Goal: Task Accomplishment & Management: Use online tool/utility

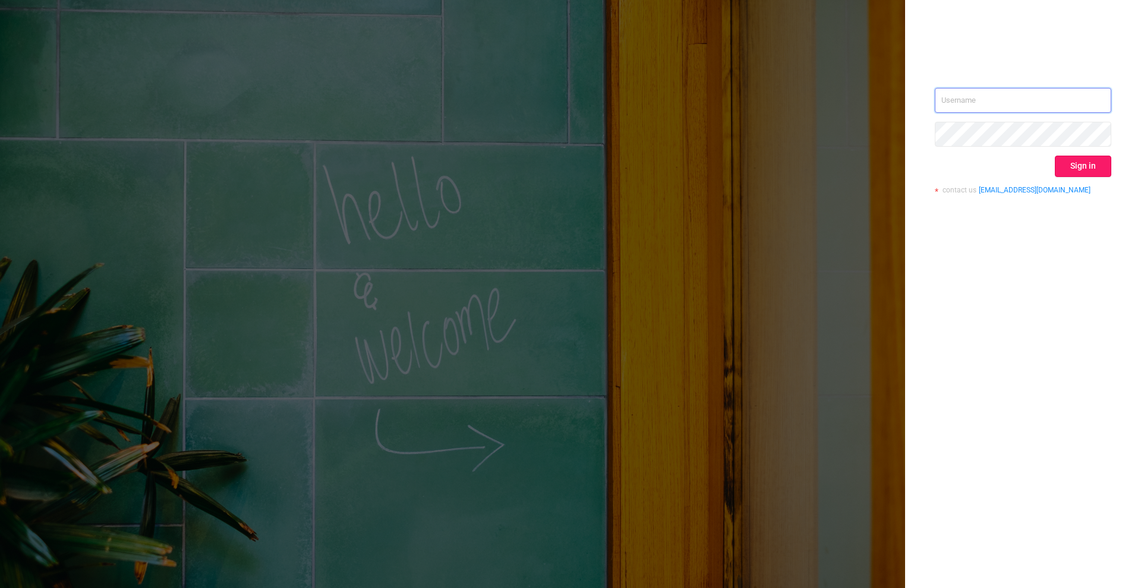
type input "[PERSON_NAME][EMAIL_ADDRESS][DOMAIN_NAME]"
click at [1084, 159] on button "Sign in" at bounding box center [1083, 166] width 56 height 21
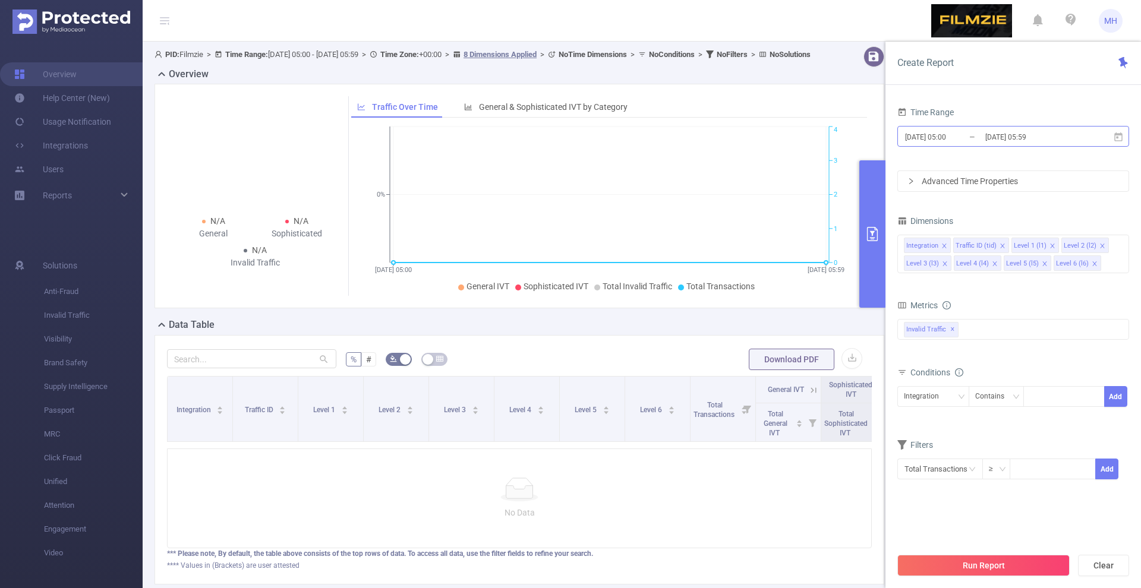
click at [926, 141] on input "[DATE] 05:00" at bounding box center [952, 137] width 96 height 16
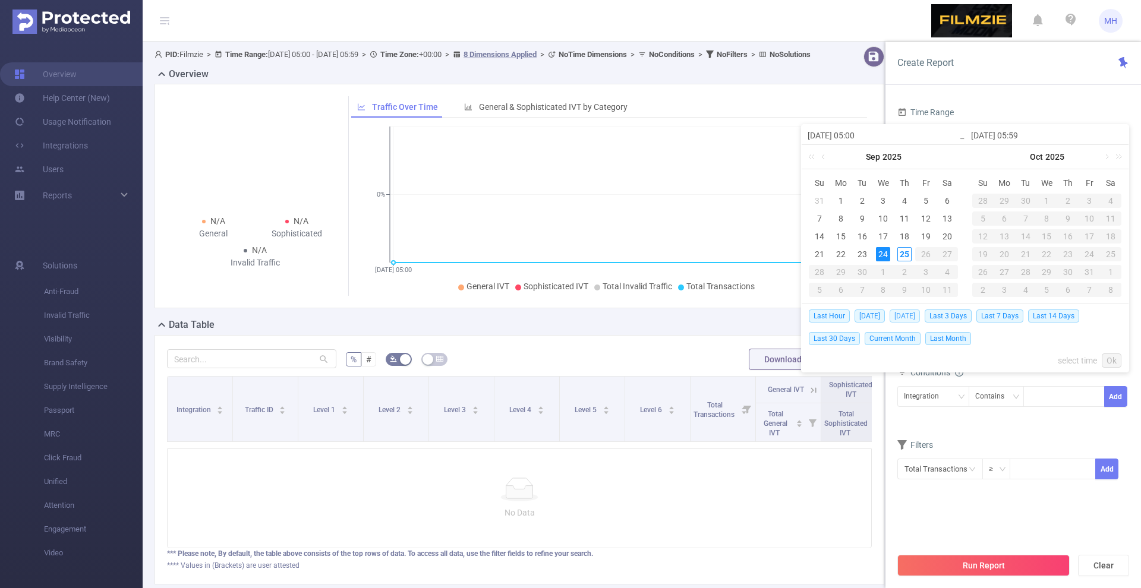
click at [898, 314] on span "[DATE]" at bounding box center [905, 316] width 30 height 13
type input "[DATE] 00:00"
type input "[DATE] 23:59"
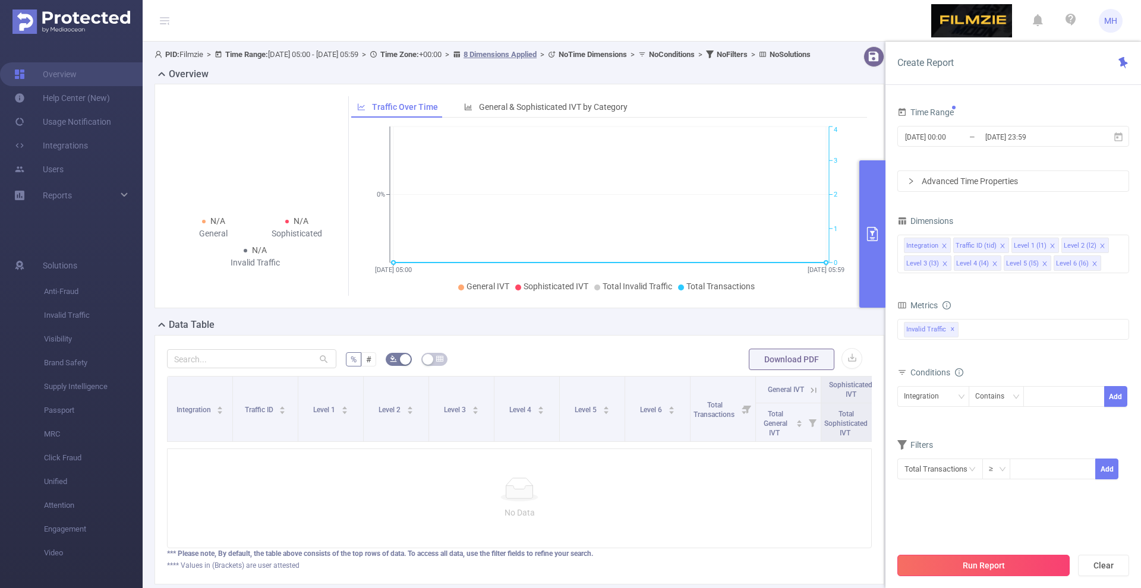
click at [954, 566] on button "Run Report" at bounding box center [983, 565] width 172 height 21
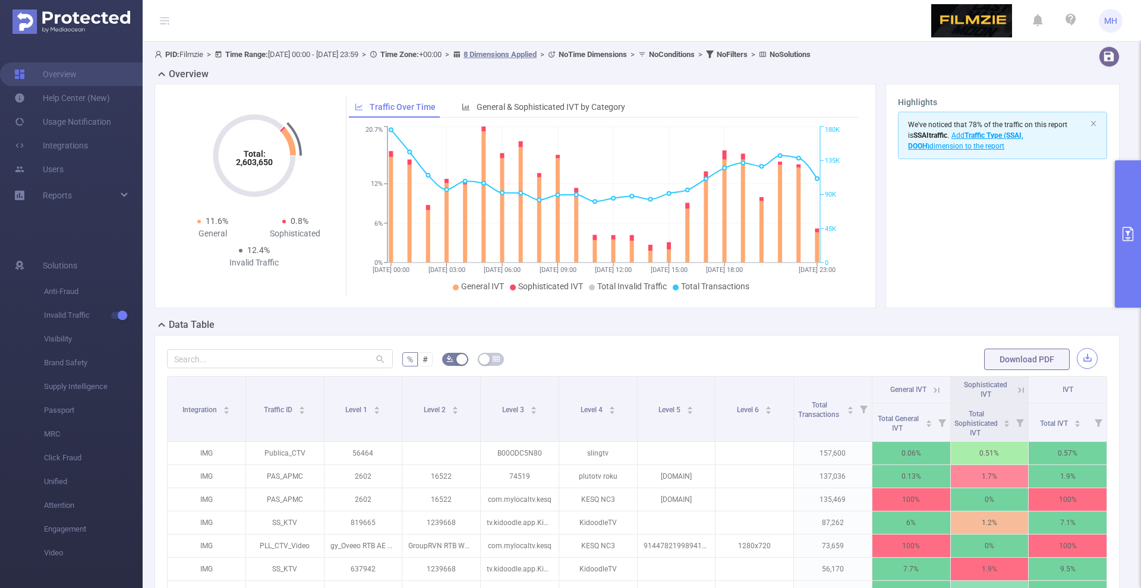
click at [1084, 357] on button "button" at bounding box center [1087, 358] width 21 height 21
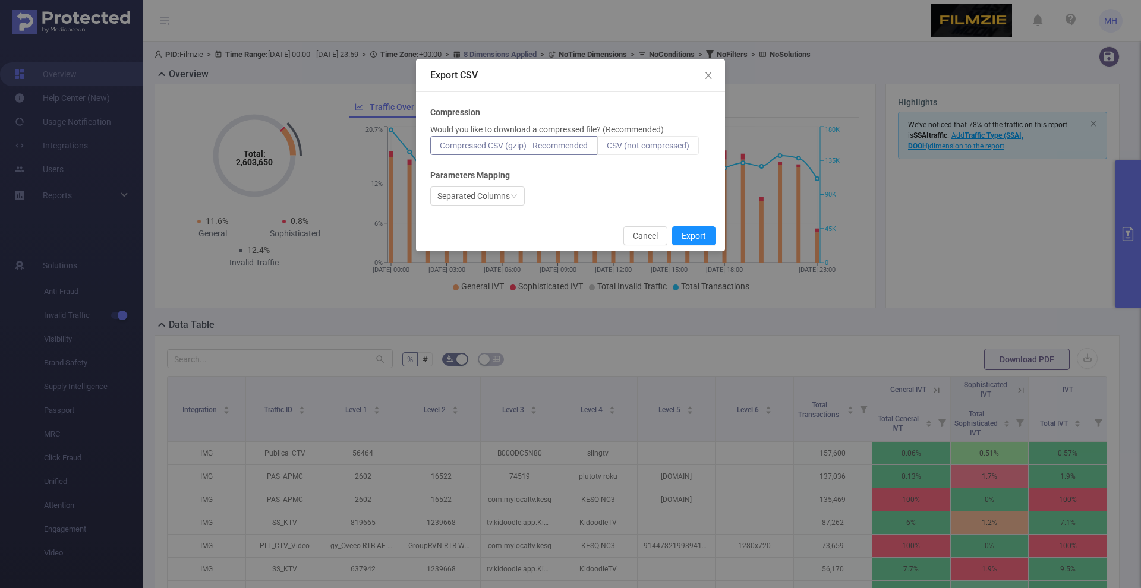
click at [655, 147] on span "CSV (not compressed)" at bounding box center [648, 146] width 83 height 10
click at [607, 149] on input "CSV (not compressed)" at bounding box center [607, 149] width 0 height 0
click at [697, 237] on button "Export" at bounding box center [693, 235] width 43 height 19
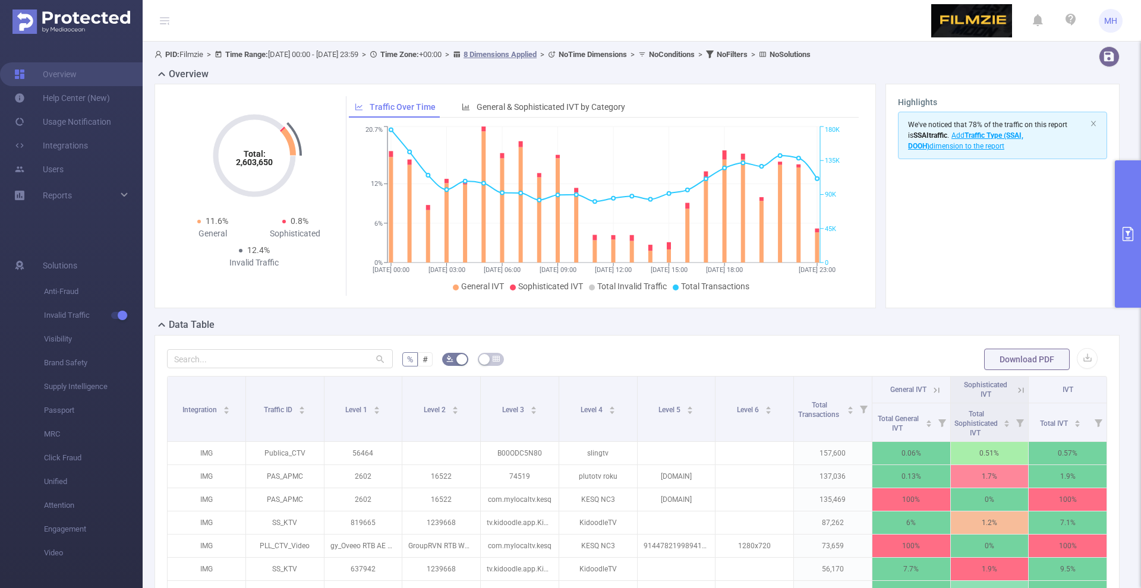
click at [1131, 253] on button "primary" at bounding box center [1128, 233] width 26 height 147
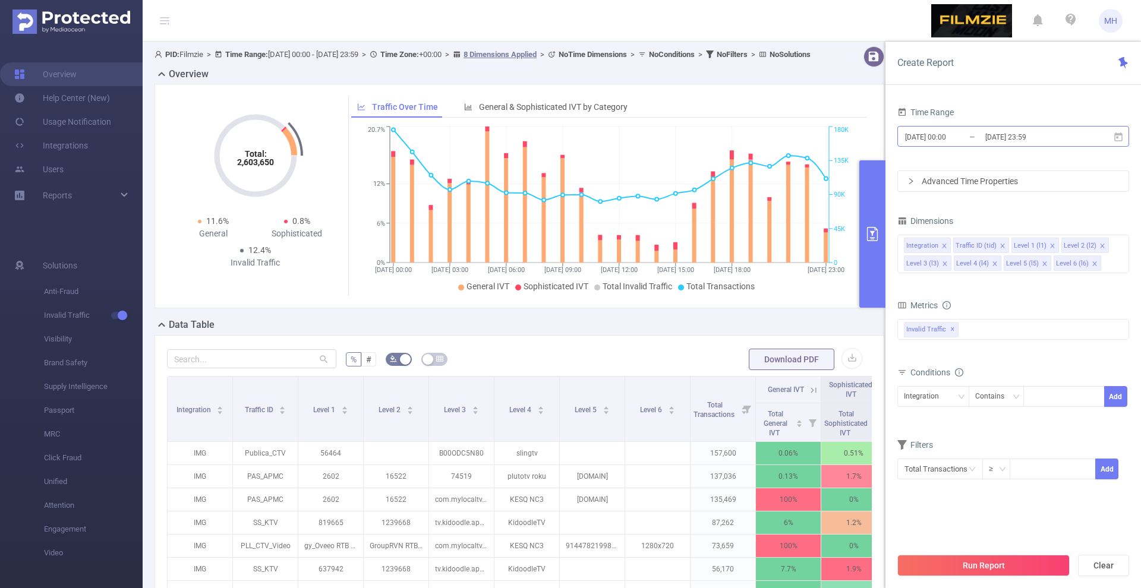
click at [932, 131] on input "[DATE] 00:00" at bounding box center [952, 137] width 96 height 16
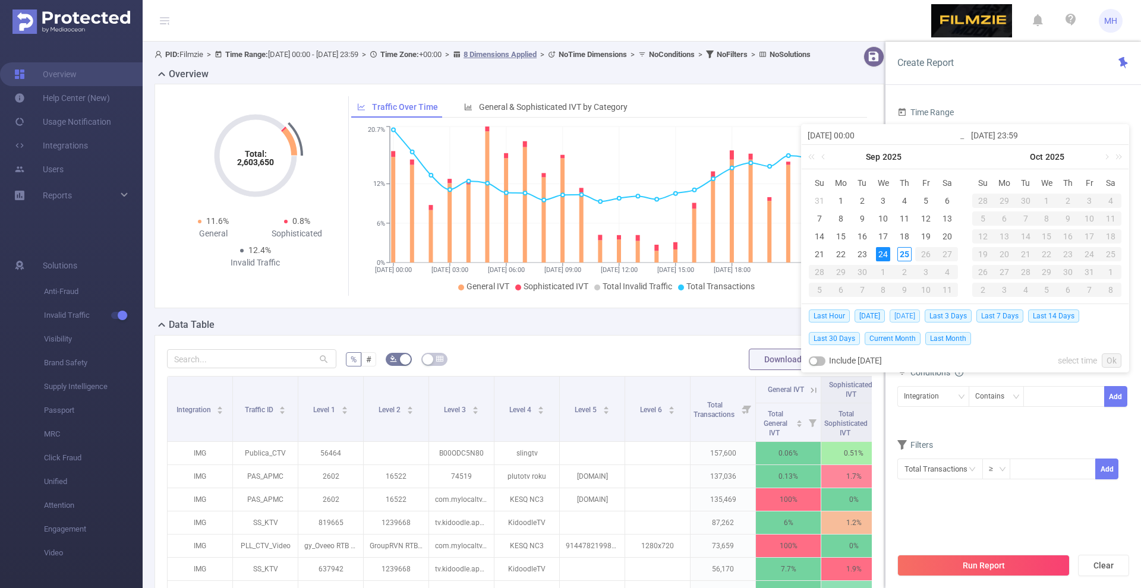
click at [907, 312] on span "[DATE]" at bounding box center [905, 316] width 30 height 13
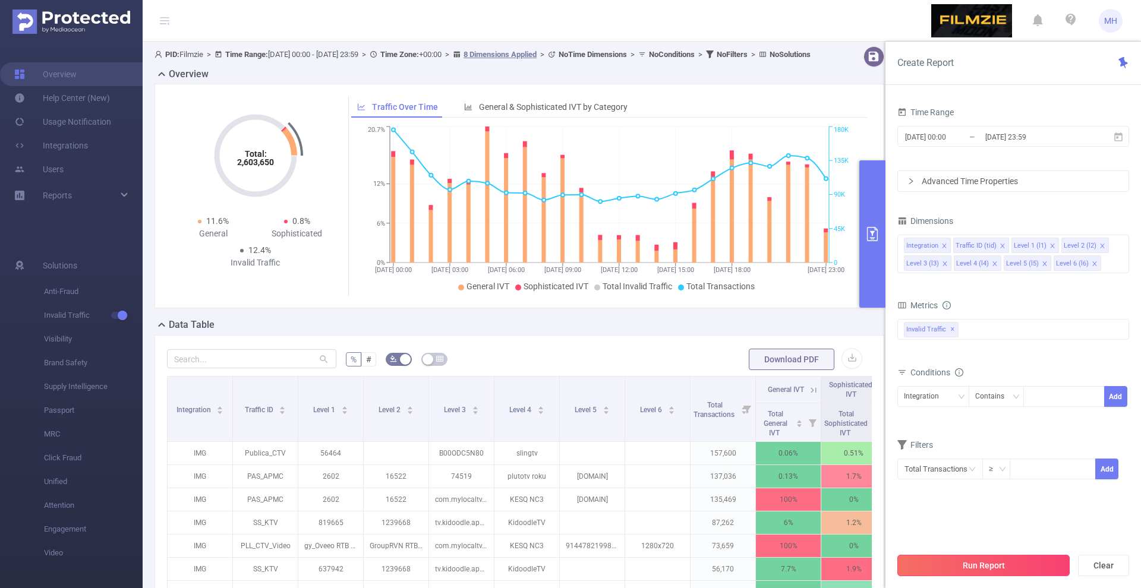
click at [942, 562] on button "Run Report" at bounding box center [983, 565] width 172 height 21
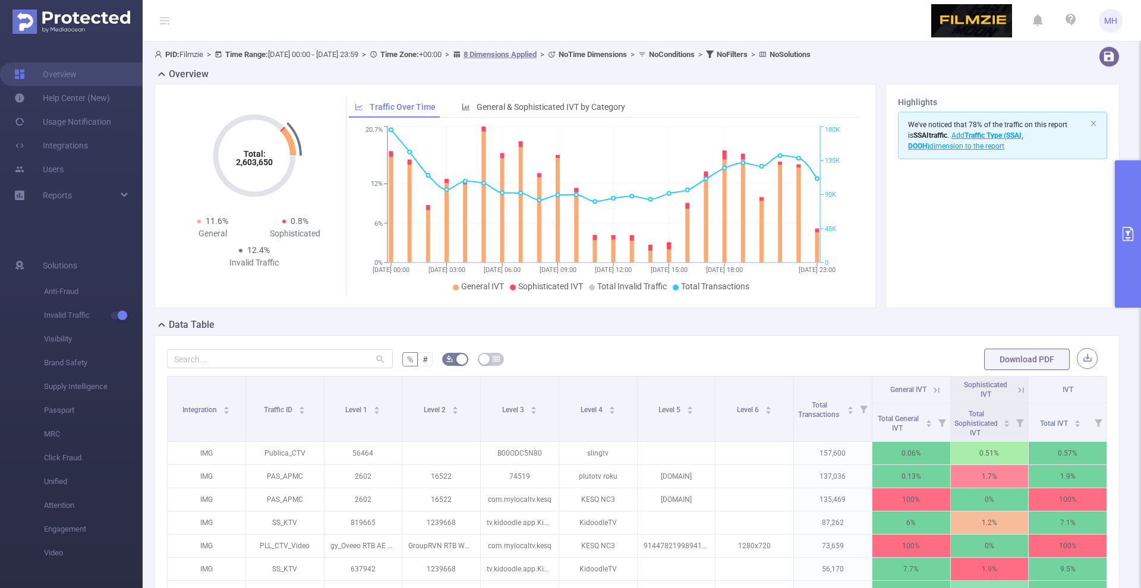
click at [1091, 358] on button "button" at bounding box center [1087, 358] width 21 height 21
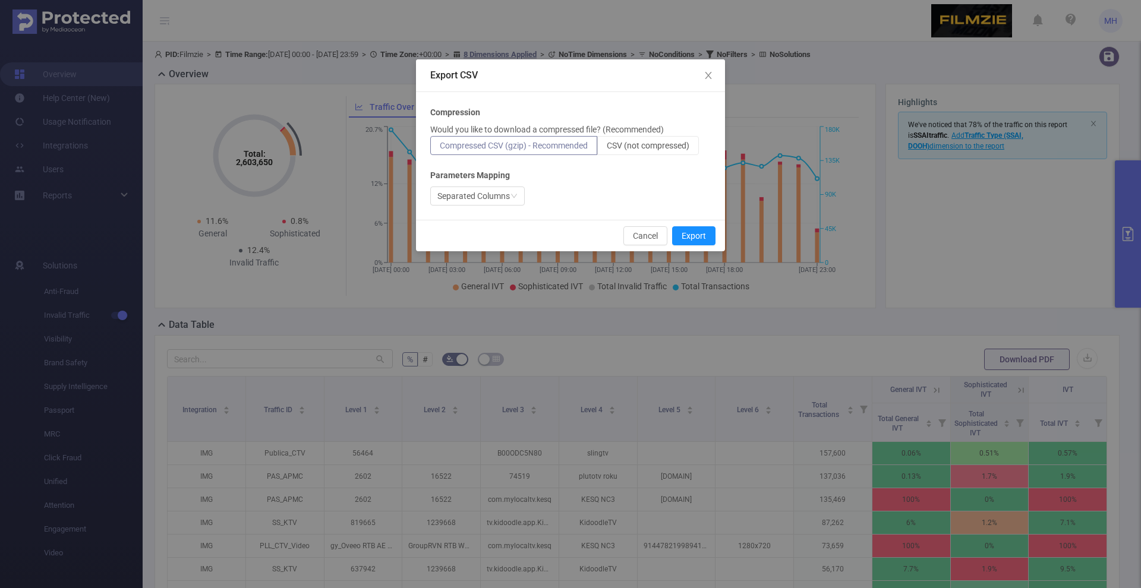
click at [658, 157] on div "Compression Would you like to download a compressed file? (Recommended) Compres…" at bounding box center [570, 155] width 280 height 99
click at [658, 153] on label "CSV (not compressed)" at bounding box center [648, 145] width 102 height 19
click at [607, 149] on input "CSV (not compressed)" at bounding box center [607, 149] width 0 height 0
click at [683, 233] on button "Export" at bounding box center [693, 235] width 43 height 19
